Goal: Navigation & Orientation: Find specific page/section

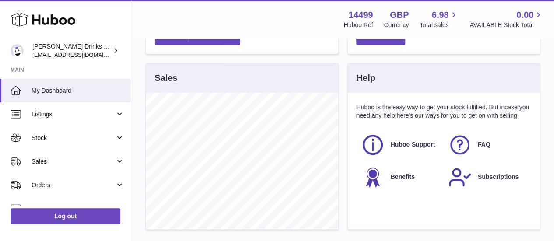
scroll to position [317, 0]
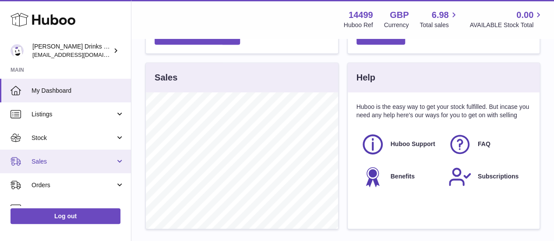
click at [107, 167] on link "Sales" at bounding box center [65, 162] width 131 height 24
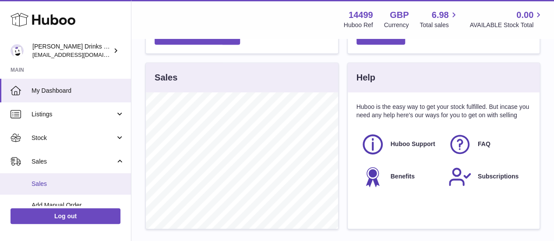
click at [96, 180] on span "Sales" at bounding box center [78, 184] width 93 height 8
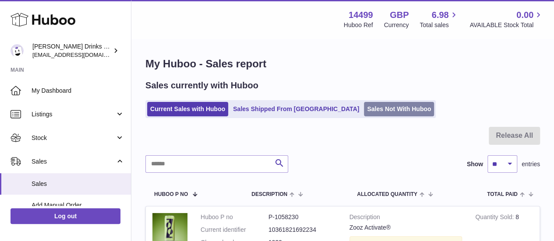
click at [364, 106] on link "Sales Not With Huboo" at bounding box center [399, 109] width 70 height 14
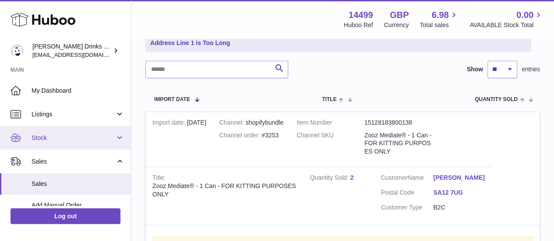
click at [67, 134] on span "Stock" at bounding box center [74, 138] width 84 height 8
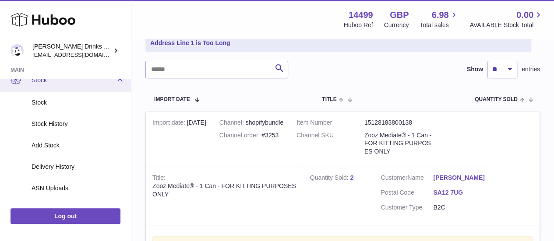
scroll to position [58, 0]
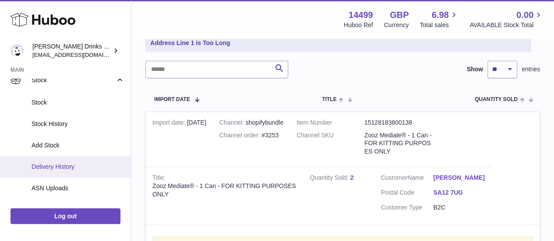
click at [82, 168] on span "Delivery History" at bounding box center [78, 167] width 93 height 8
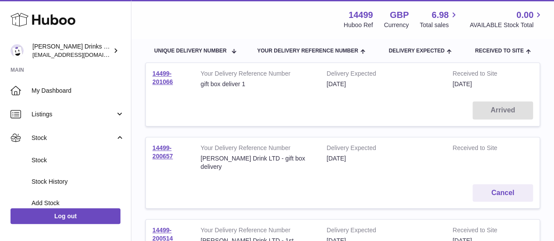
scroll to position [97, 0]
